Goal: Feedback & Contribution: Submit feedback/report problem

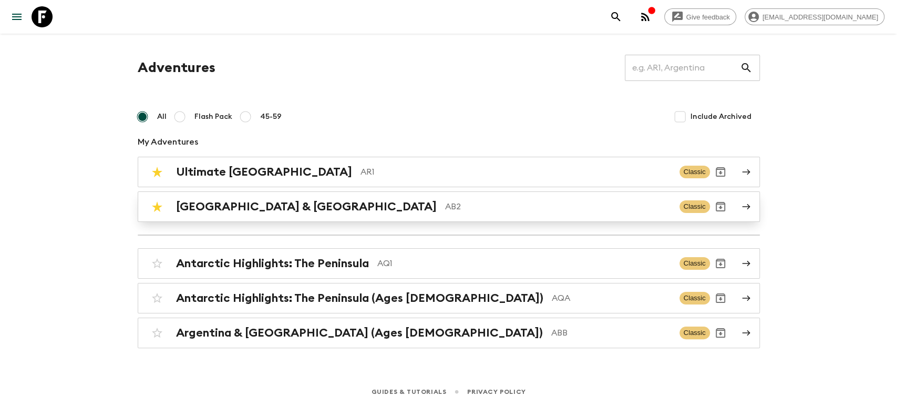
click at [445, 202] on p "AB2" at bounding box center [558, 206] width 226 height 13
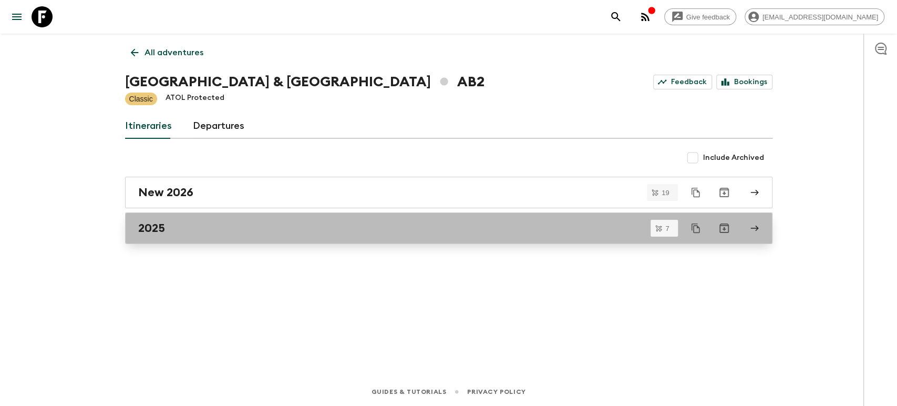
click at [236, 225] on div "2025" at bounding box center [438, 228] width 601 height 14
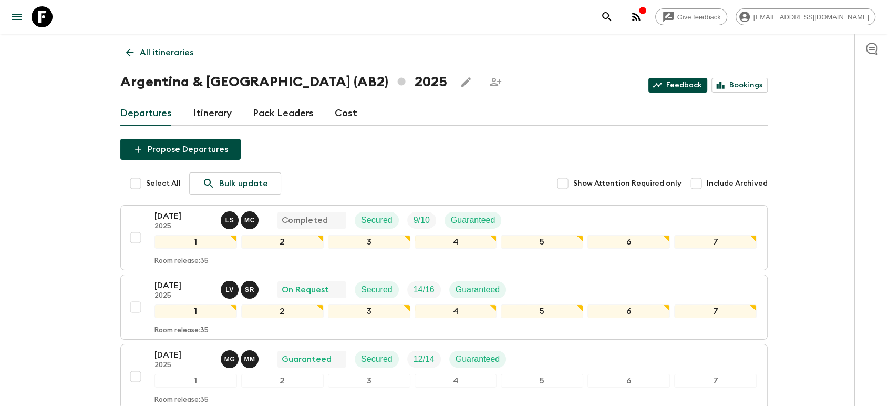
click at [688, 85] on link "Feedback" at bounding box center [677, 85] width 59 height 15
click at [647, 20] on button "button" at bounding box center [636, 16] width 21 height 21
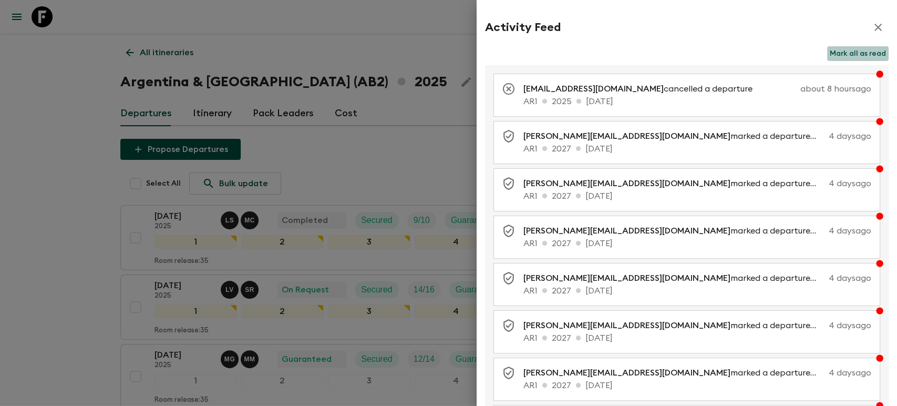
click at [807, 55] on button "Mark all as read" at bounding box center [857, 53] width 61 height 15
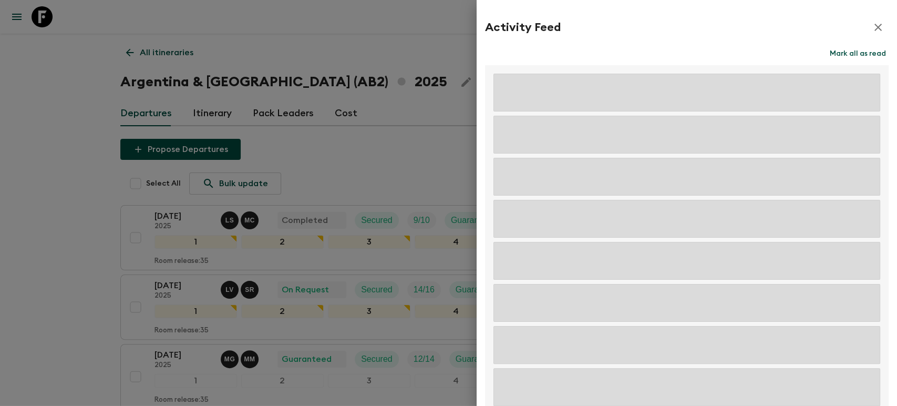
click at [807, 24] on icon "button" at bounding box center [878, 27] width 13 height 13
